Goal: Obtain resource: Obtain resource

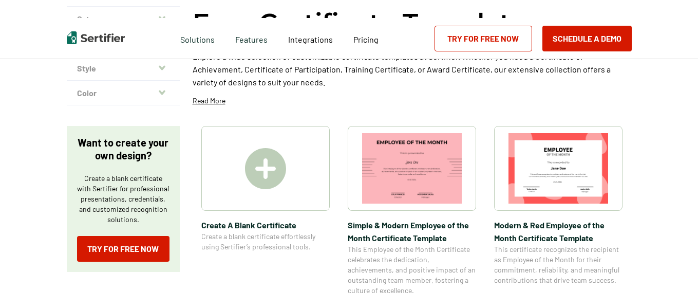
scroll to position [51, 0]
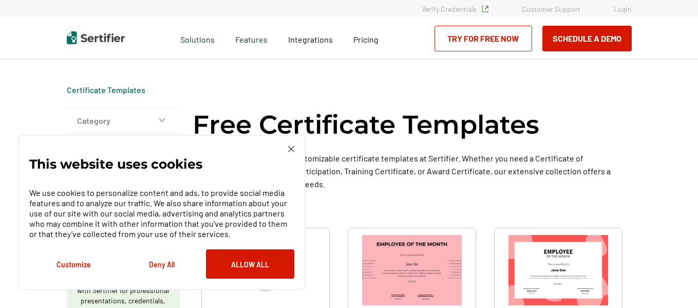
click at [169, 116] on button "Category" at bounding box center [123, 120] width 113 height 25
click at [164, 120] on icon "button" at bounding box center [162, 121] width 7 height 5
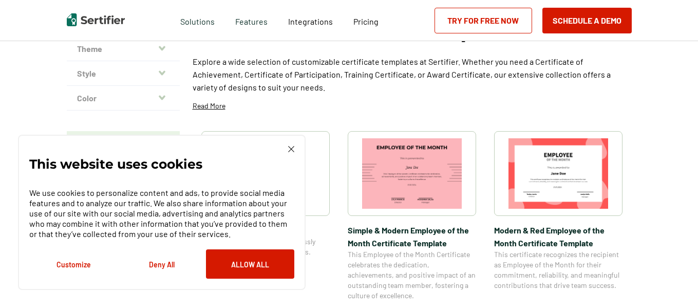
scroll to position [103, 0]
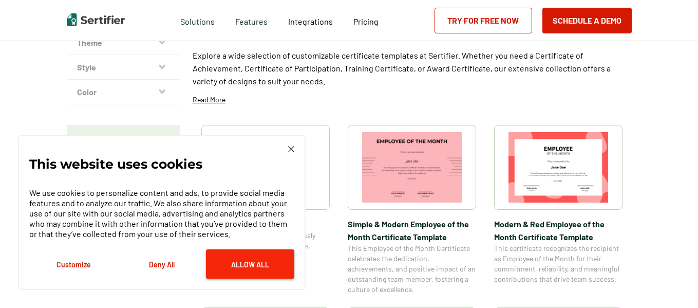
click at [255, 263] on button "Allow All" at bounding box center [250, 263] width 88 height 29
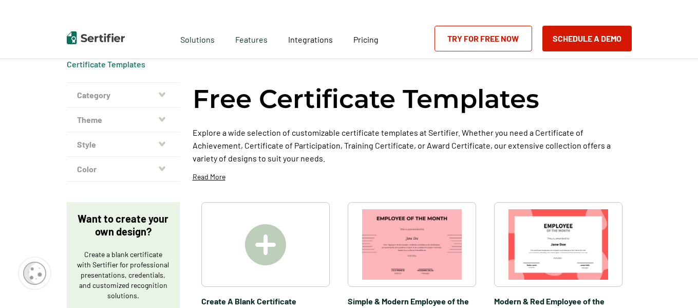
scroll to position [0, 0]
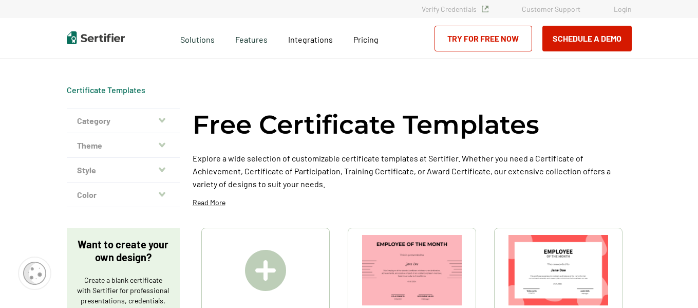
click at [166, 150] on button "Theme" at bounding box center [123, 145] width 113 height 25
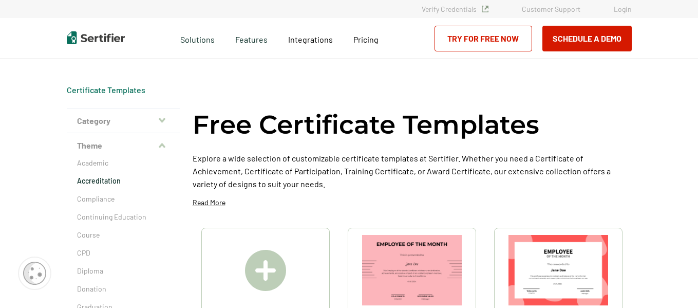
click at [108, 182] on p "Accreditation" at bounding box center [123, 181] width 93 height 10
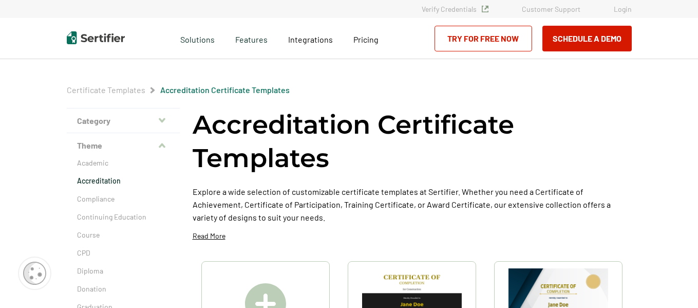
click at [159, 145] on button "Theme" at bounding box center [123, 145] width 113 height 25
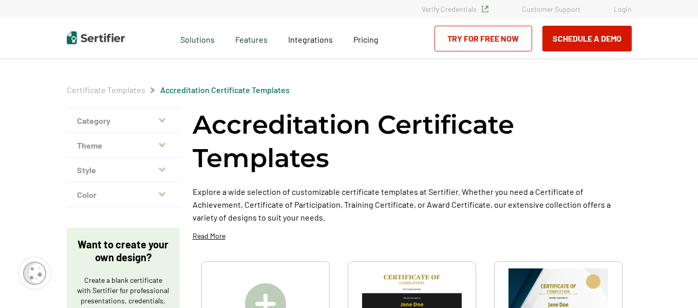
click at [165, 118] on icon "button" at bounding box center [162, 120] width 7 height 5
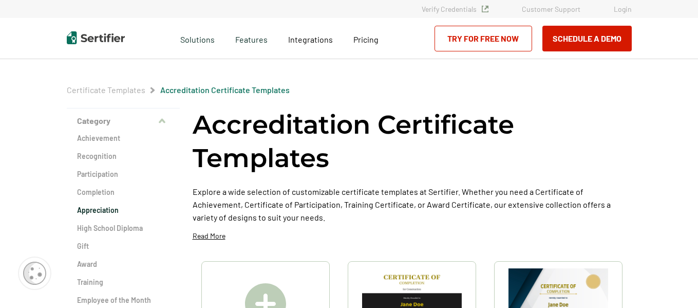
click at [110, 210] on h2 "Appreciation" at bounding box center [123, 210] width 93 height 10
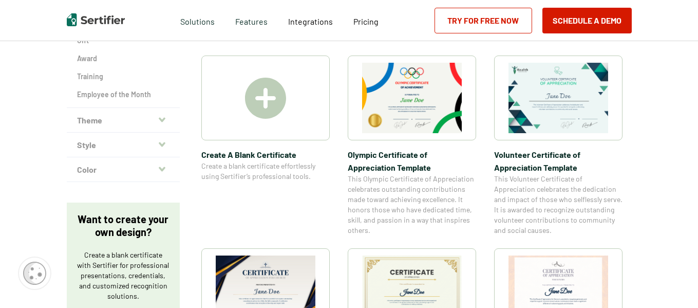
scroll to position [308, 0]
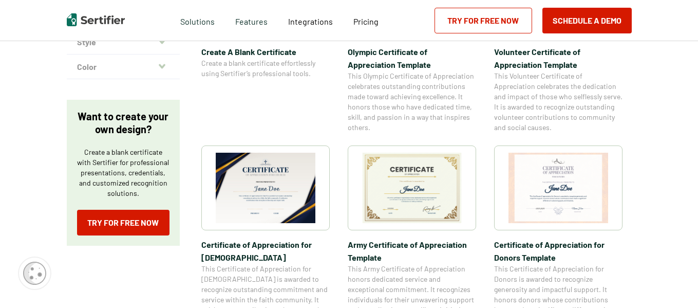
click at [558, 185] on img at bounding box center [559, 188] width 100 height 70
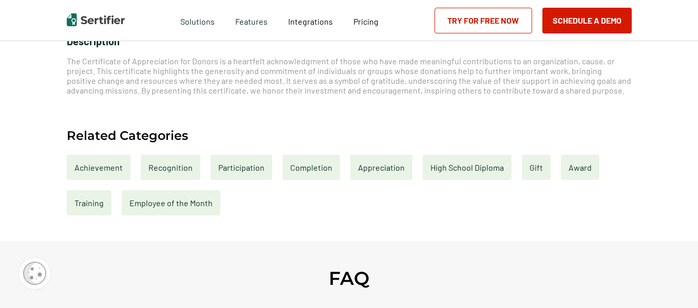
scroll to position [411, 0]
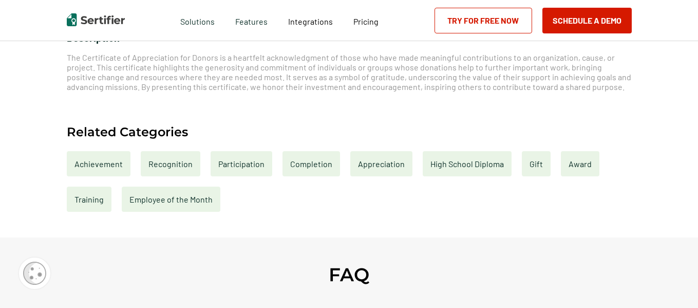
click at [170, 164] on div "Recognition" at bounding box center [171, 163] width 60 height 25
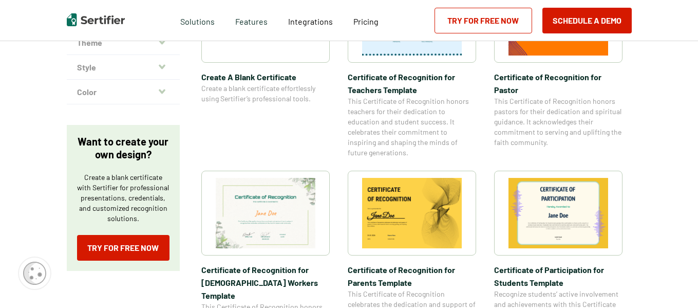
scroll to position [308, 0]
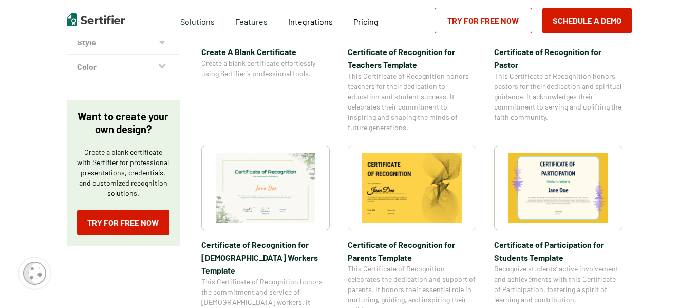
click at [290, 184] on img at bounding box center [266, 188] width 100 height 70
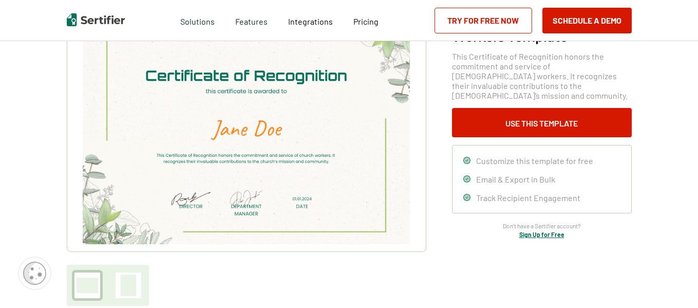
scroll to position [51, 0]
